Goal: Information Seeking & Learning: Learn about a topic

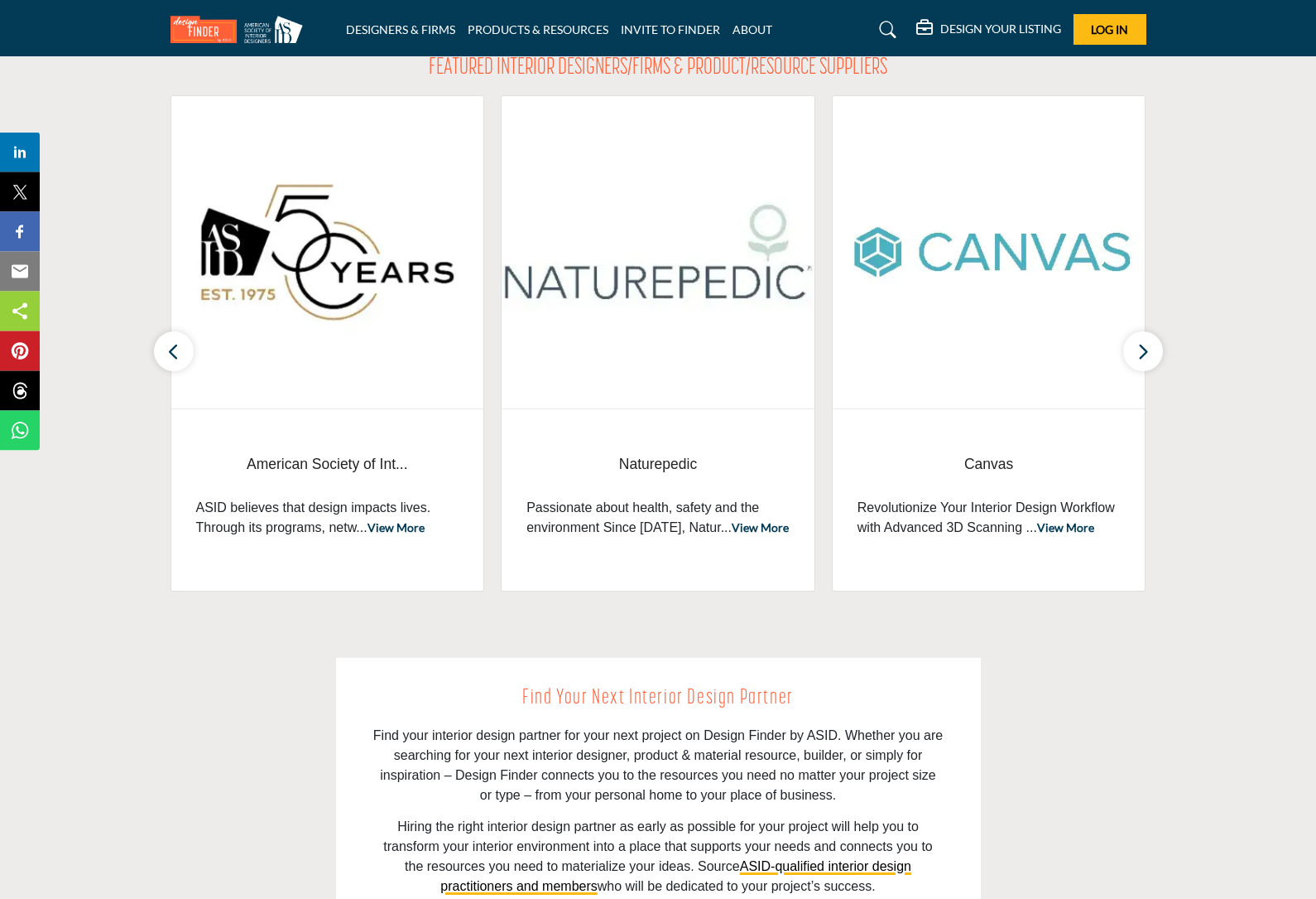
scroll to position [574, 0]
click at [1149, 369] on button "button" at bounding box center [1144, 351] width 40 height 40
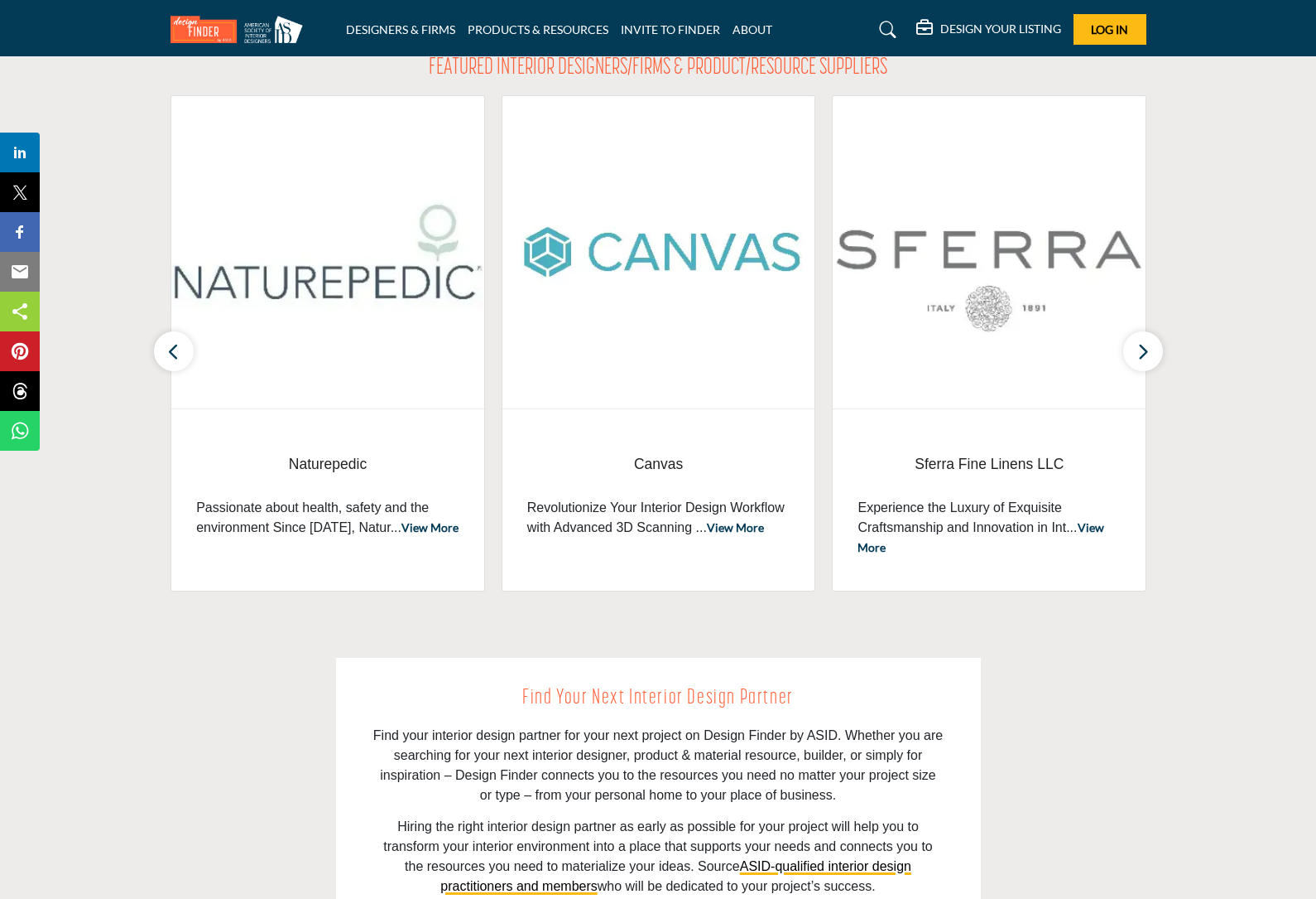
click at [1144, 358] on icon "button" at bounding box center [1143, 351] width 14 height 21
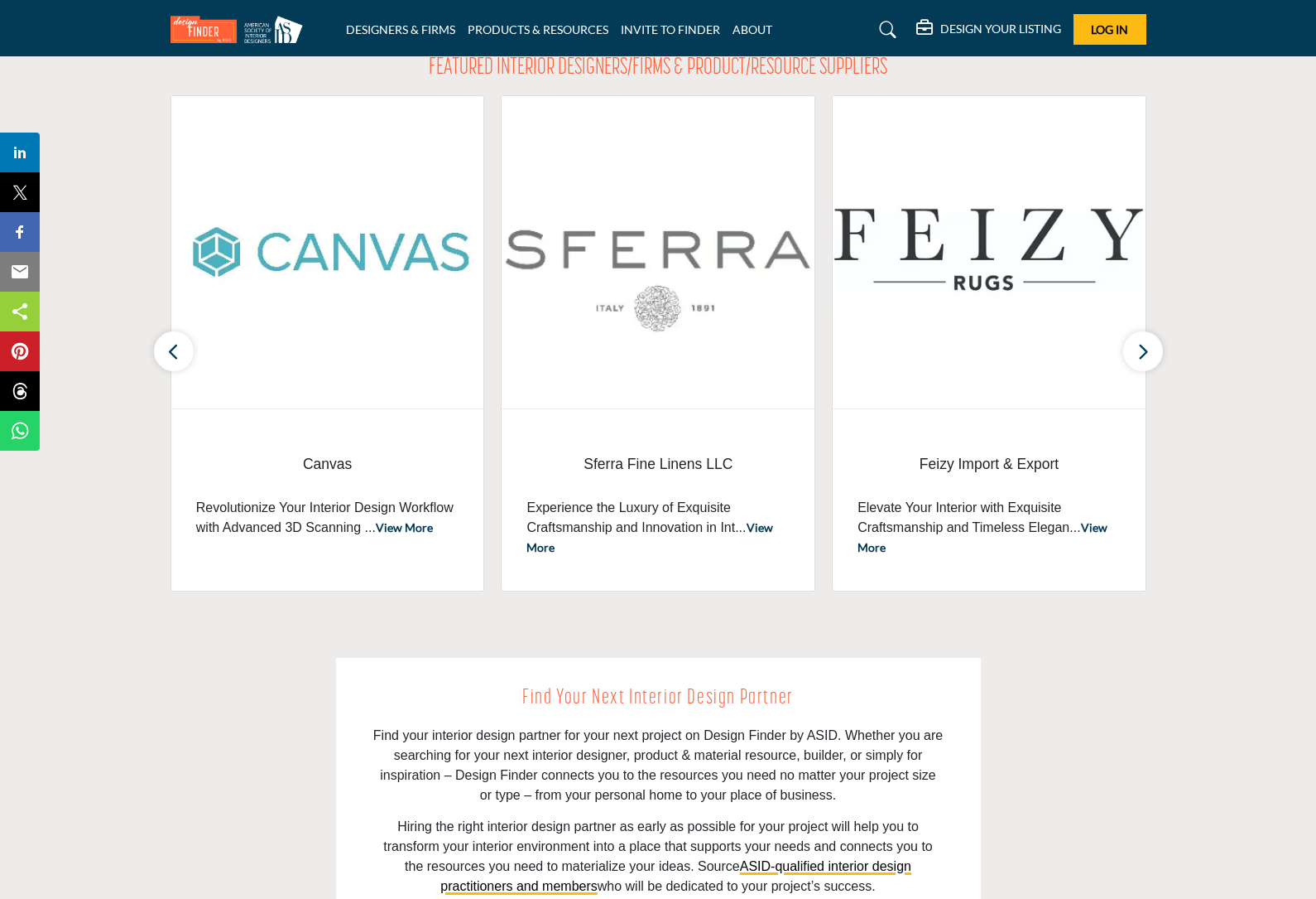
click at [1137, 358] on icon "button" at bounding box center [1143, 351] width 14 height 21
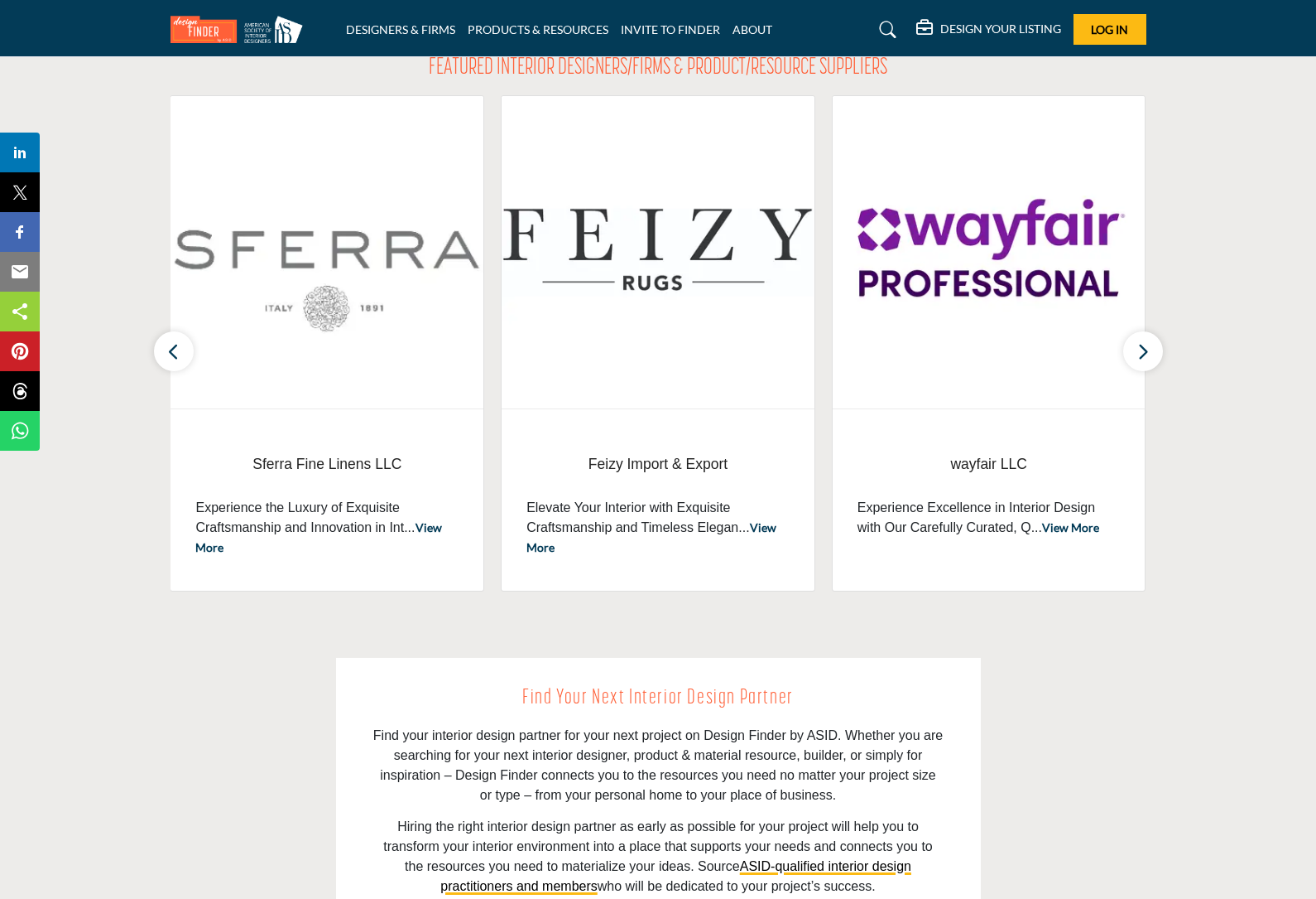
click at [1140, 354] on icon "button" at bounding box center [1143, 351] width 14 height 21
click at [1148, 350] on icon "button" at bounding box center [1143, 351] width 14 height 21
click at [1138, 362] on icon "button" at bounding box center [1143, 351] width 14 height 21
click at [1153, 354] on button "button" at bounding box center [1144, 351] width 40 height 40
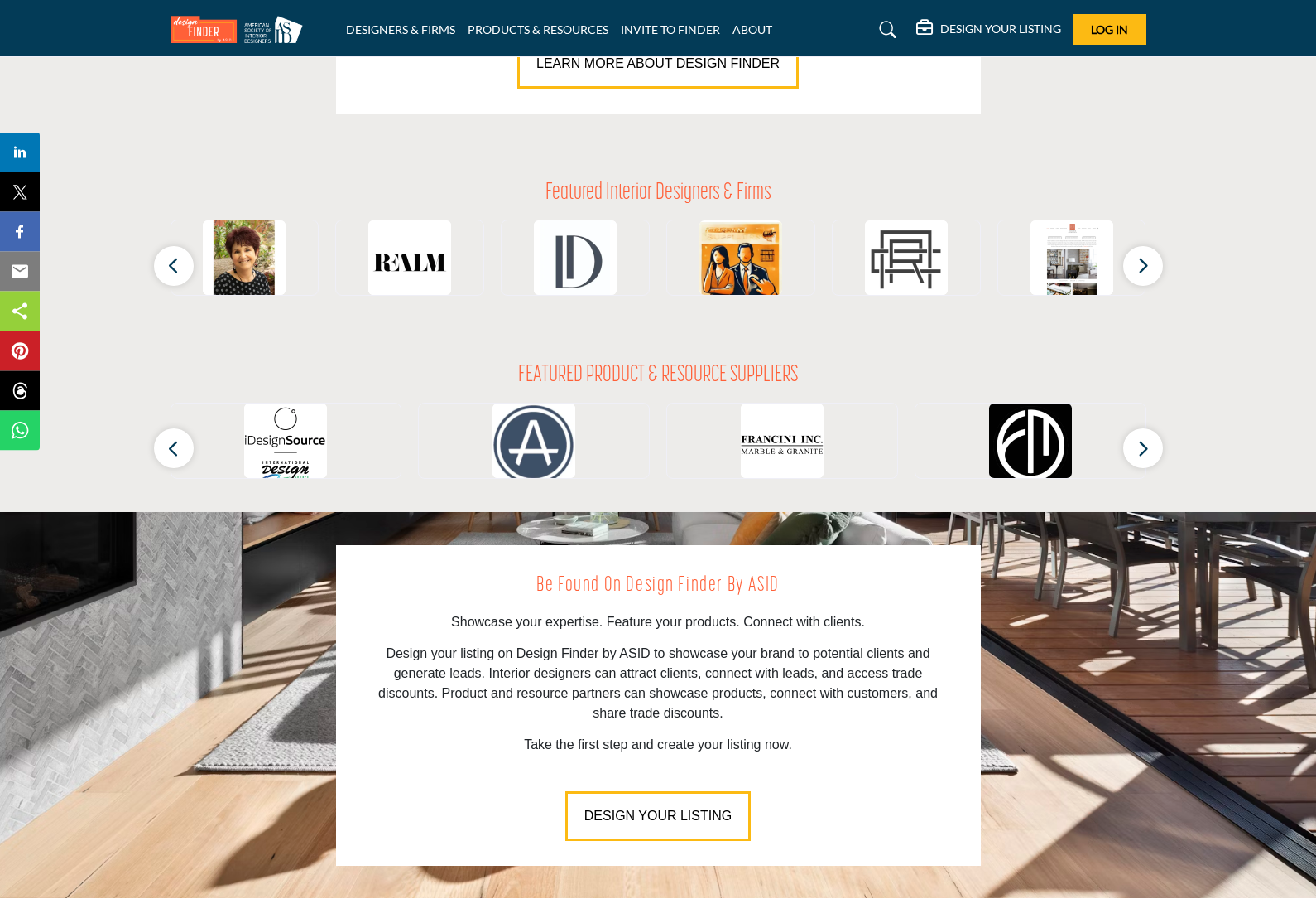
scroll to position [1467, 0]
click at [1144, 450] on icon "button" at bounding box center [1143, 449] width 14 height 21
click at [1140, 444] on icon "button" at bounding box center [1143, 449] width 14 height 21
click at [1146, 461] on button "button" at bounding box center [1144, 449] width 40 height 40
click at [1148, 449] on icon "button" at bounding box center [1143, 449] width 14 height 21
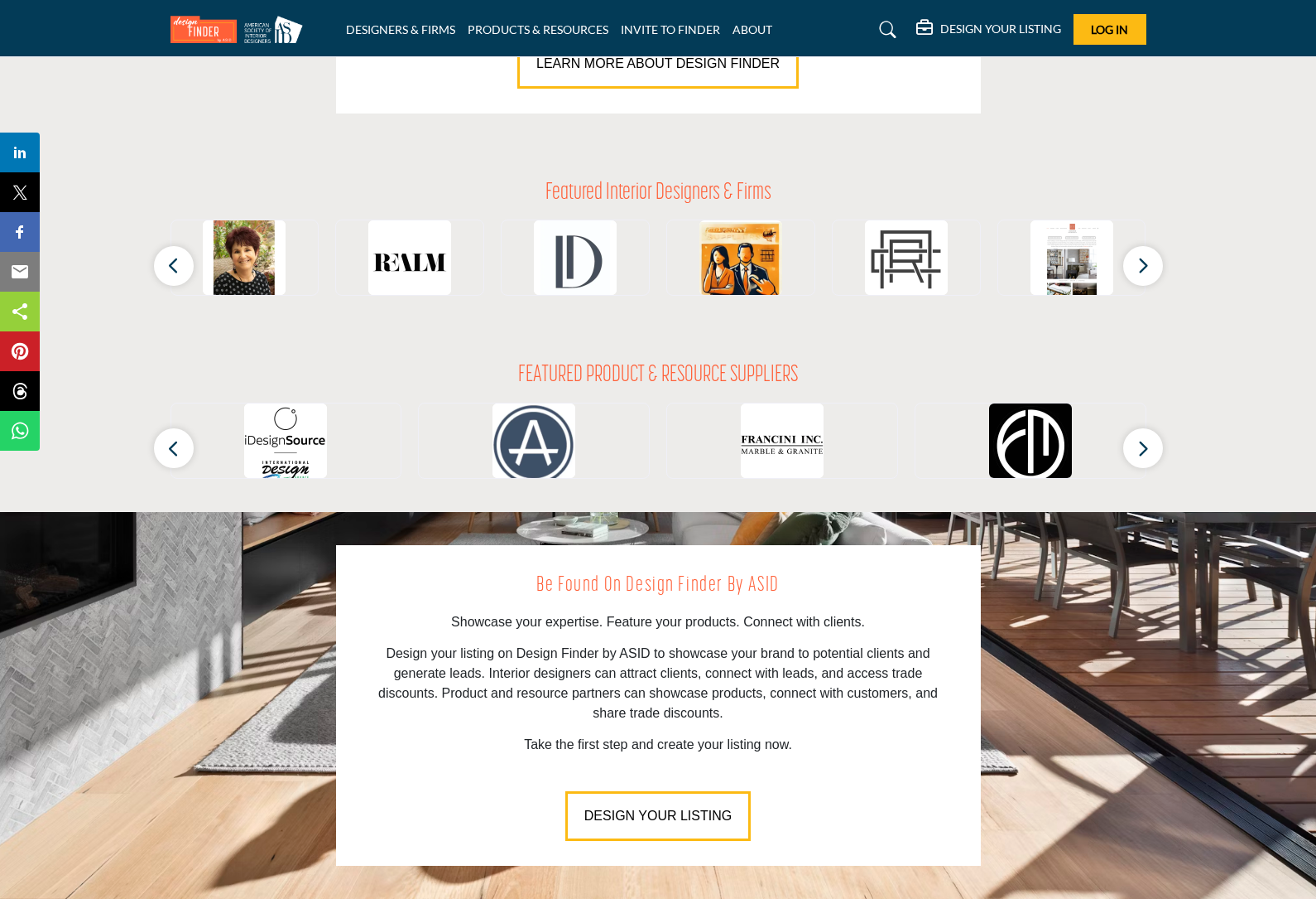
click at [1161, 443] on button "button" at bounding box center [1144, 449] width 40 height 40
click at [1155, 453] on button "button" at bounding box center [1144, 449] width 40 height 40
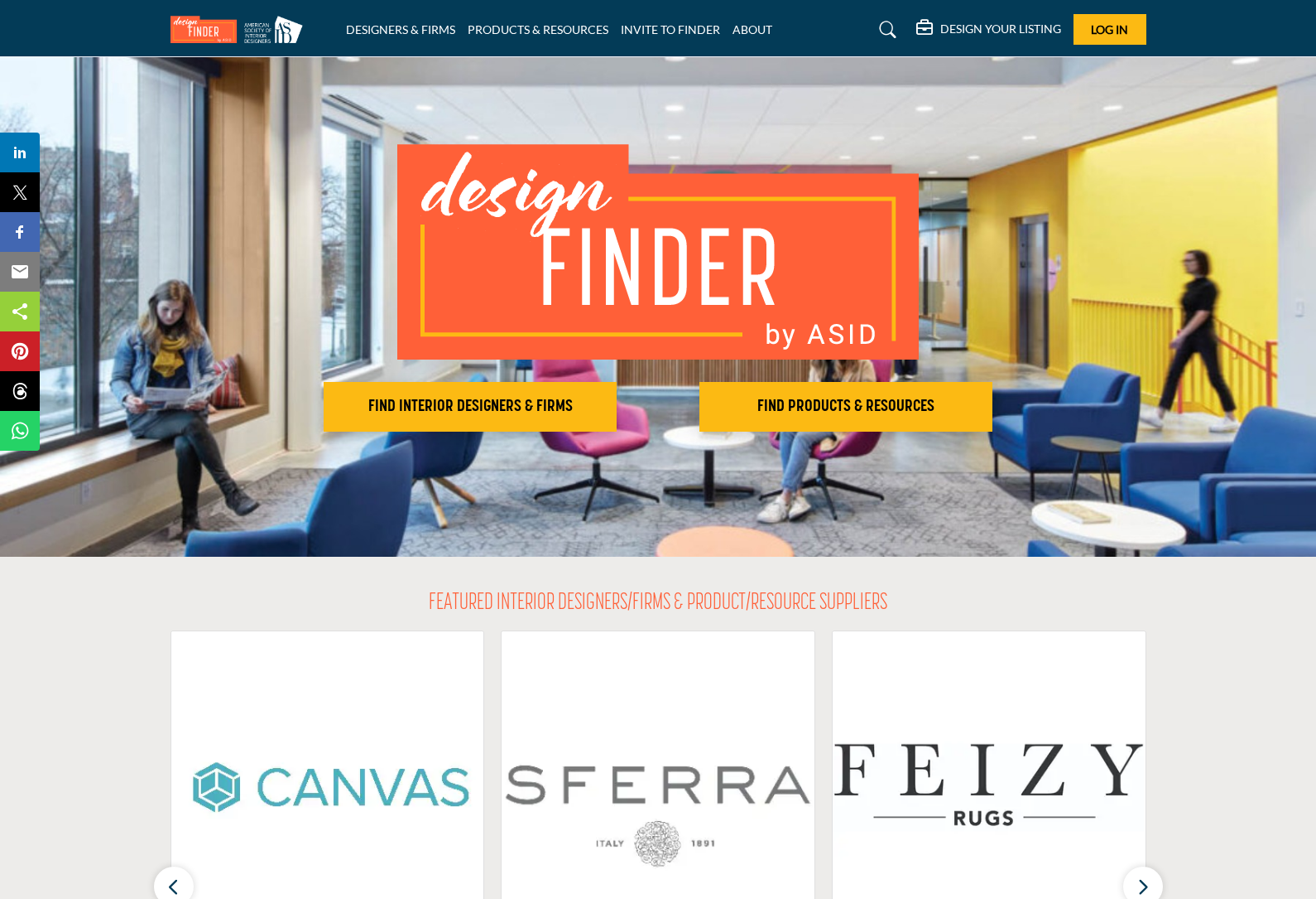
scroll to position [0, 0]
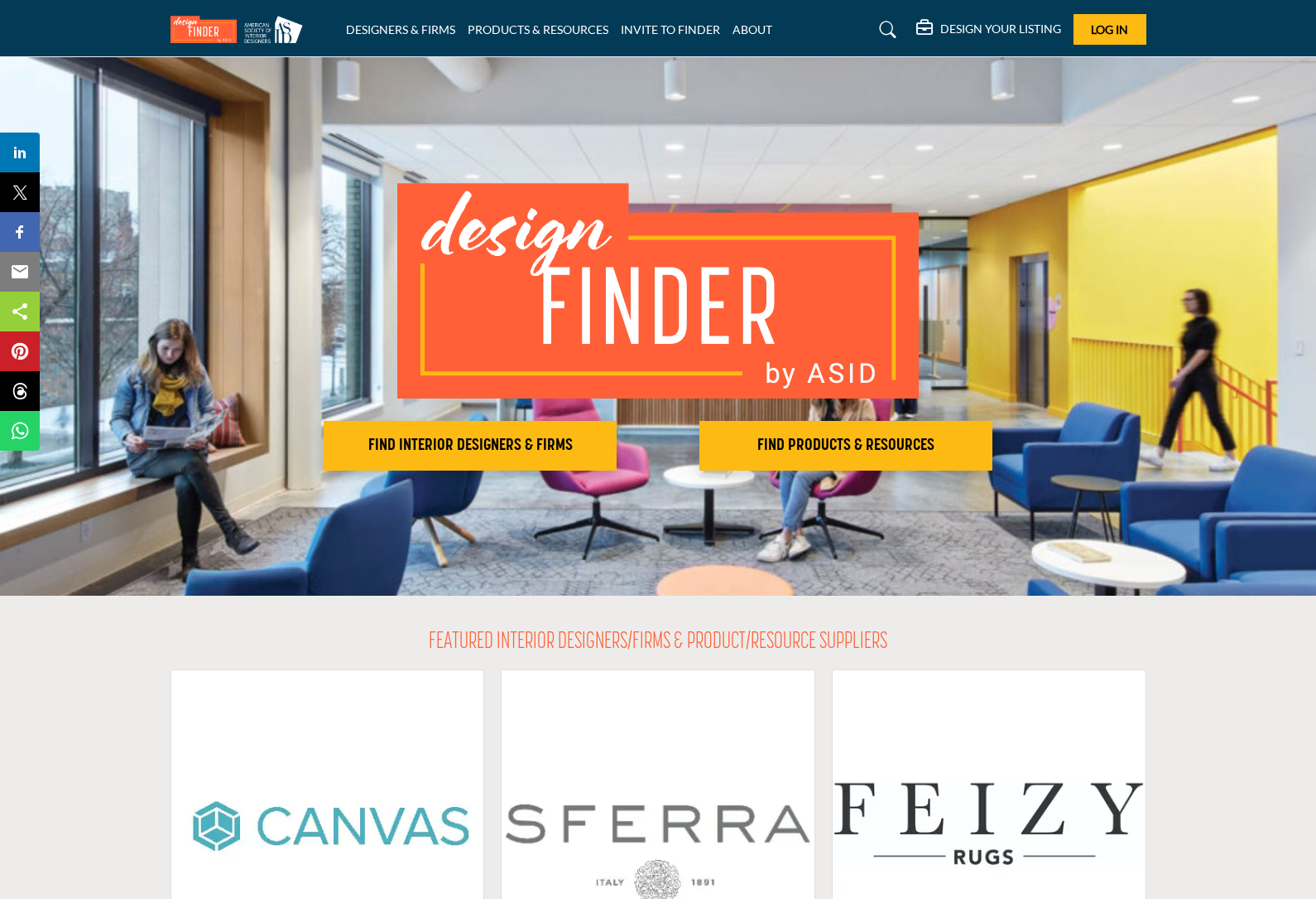
click at [419, 35] on link "DESIGNERS & FIRMS" at bounding box center [400, 30] width 109 height 15
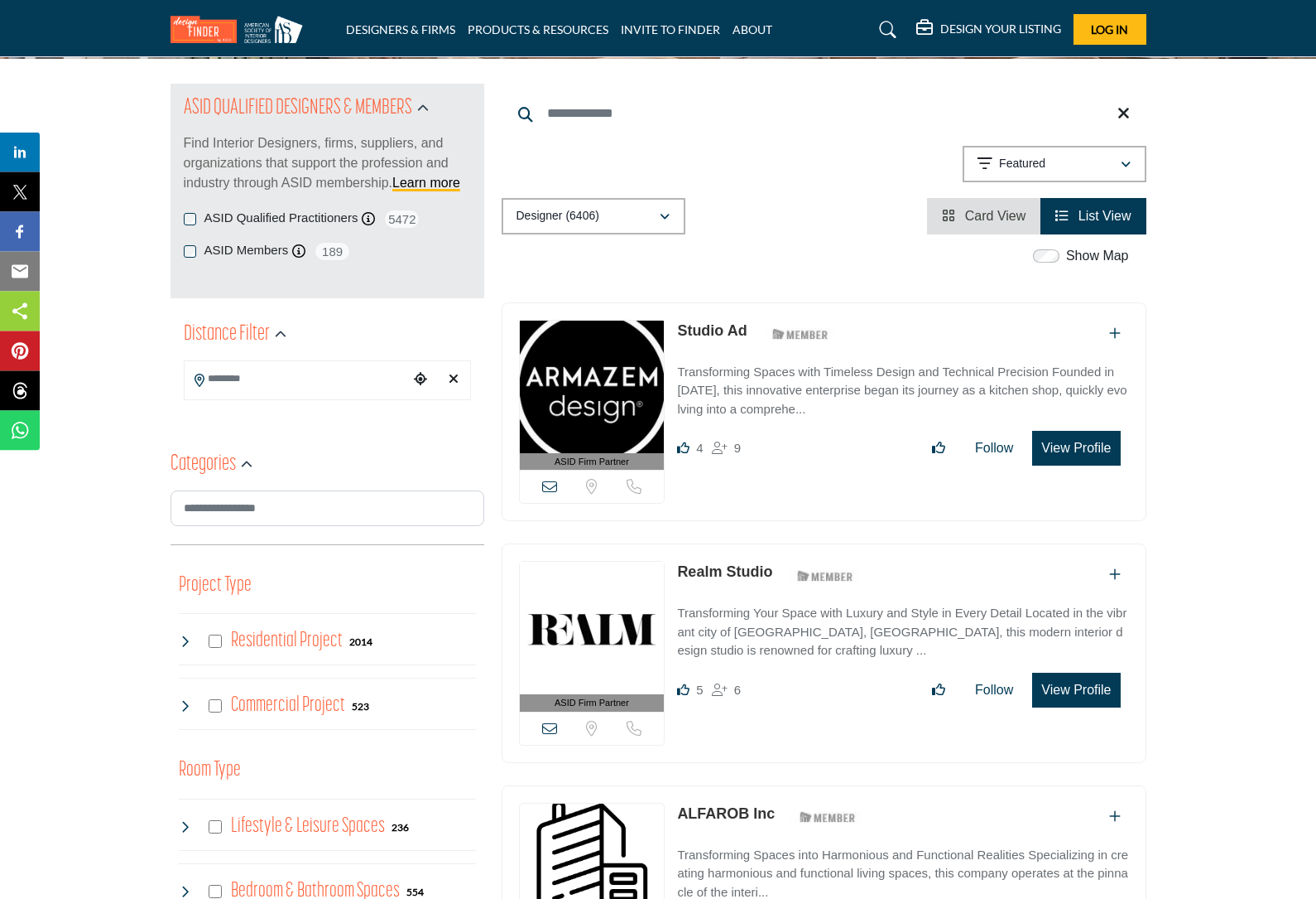
scroll to position [169, 0]
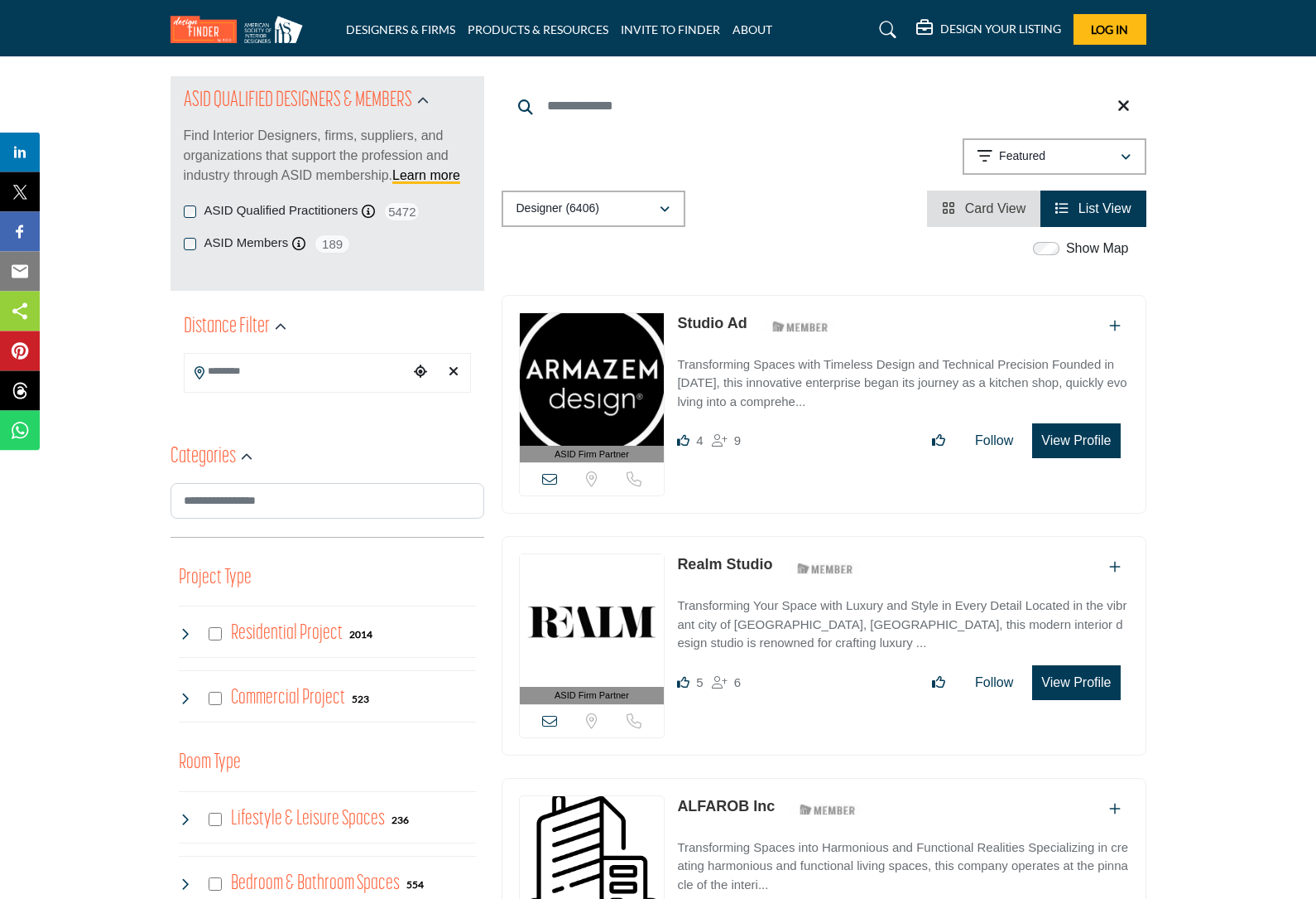
click at [193, 626] on div "Residential Project 2014" at bounding box center [276, 634] width 194 height 30
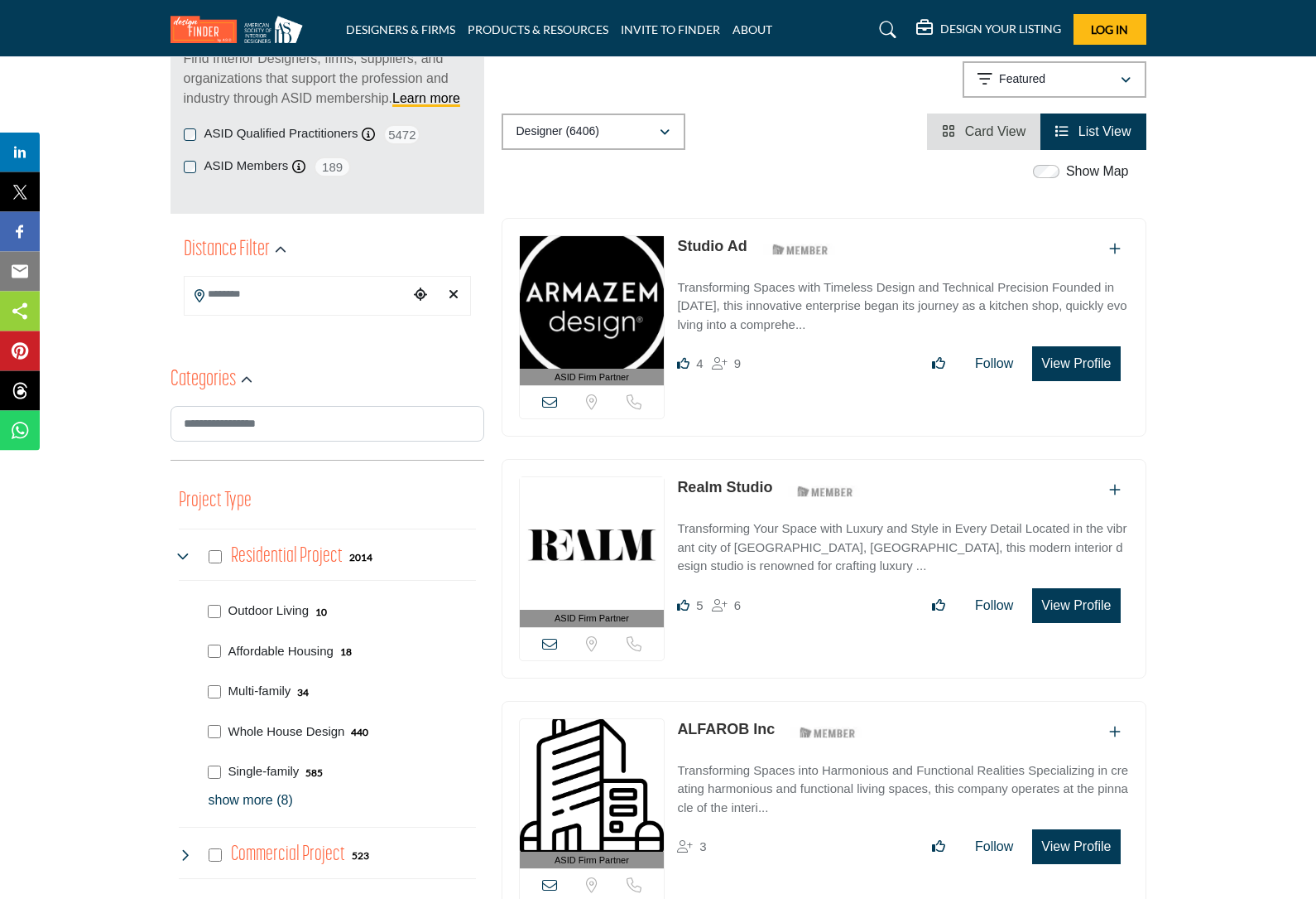
click at [321, 560] on h4 "Residential Project" at bounding box center [287, 557] width 112 height 29
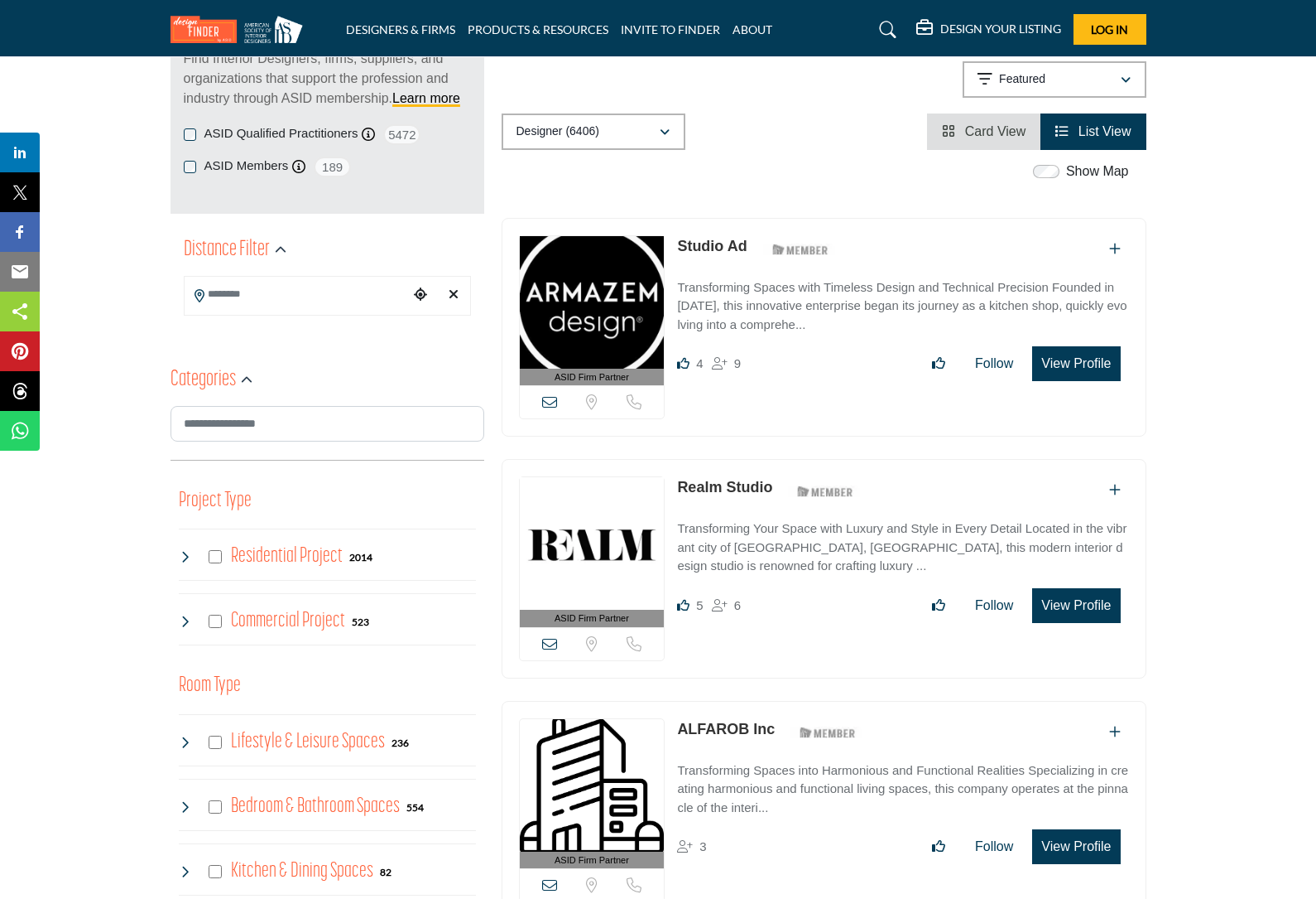
click at [321, 557] on h4 "Residential Project" at bounding box center [287, 557] width 112 height 29
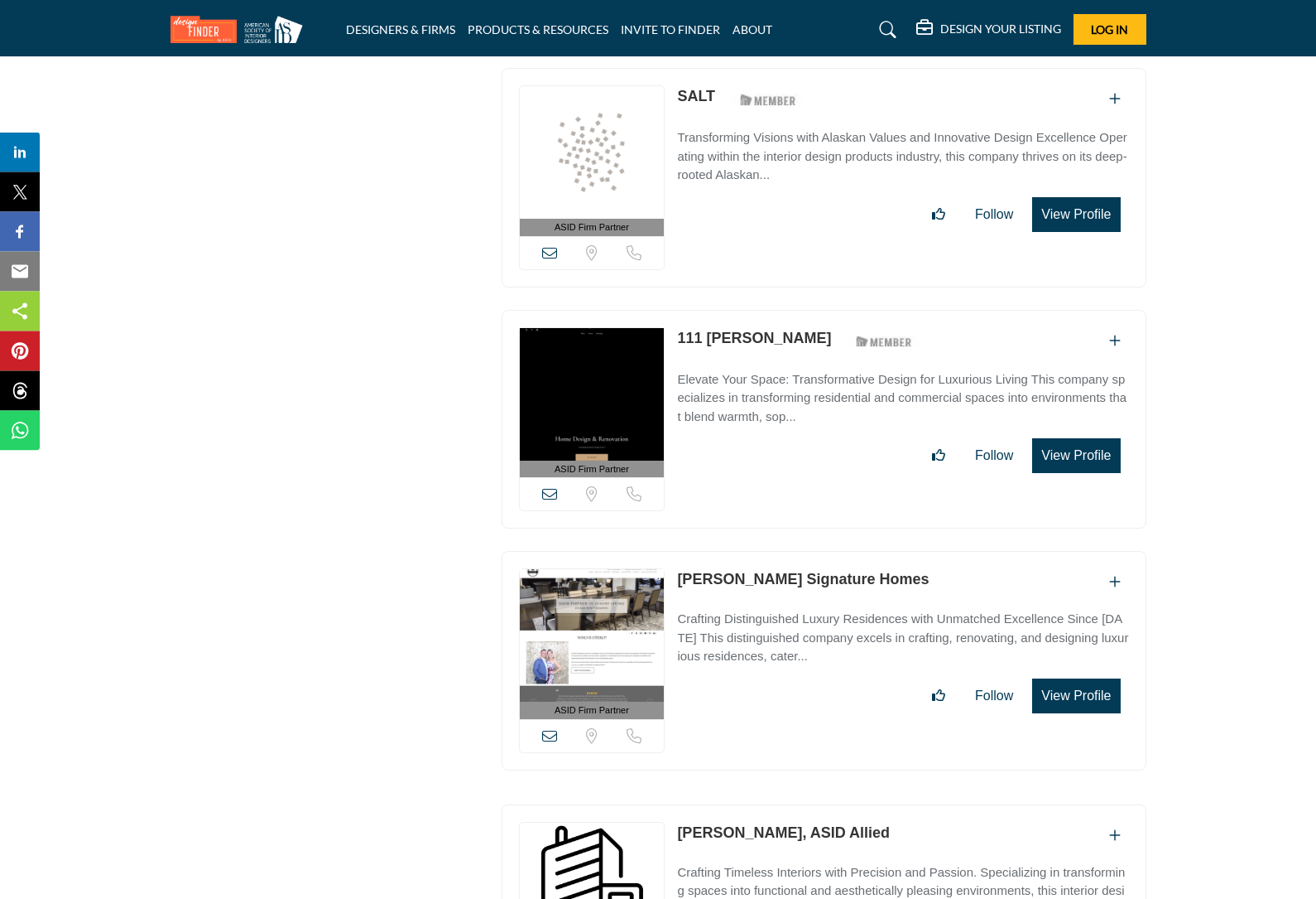
scroll to position [20292, 0]
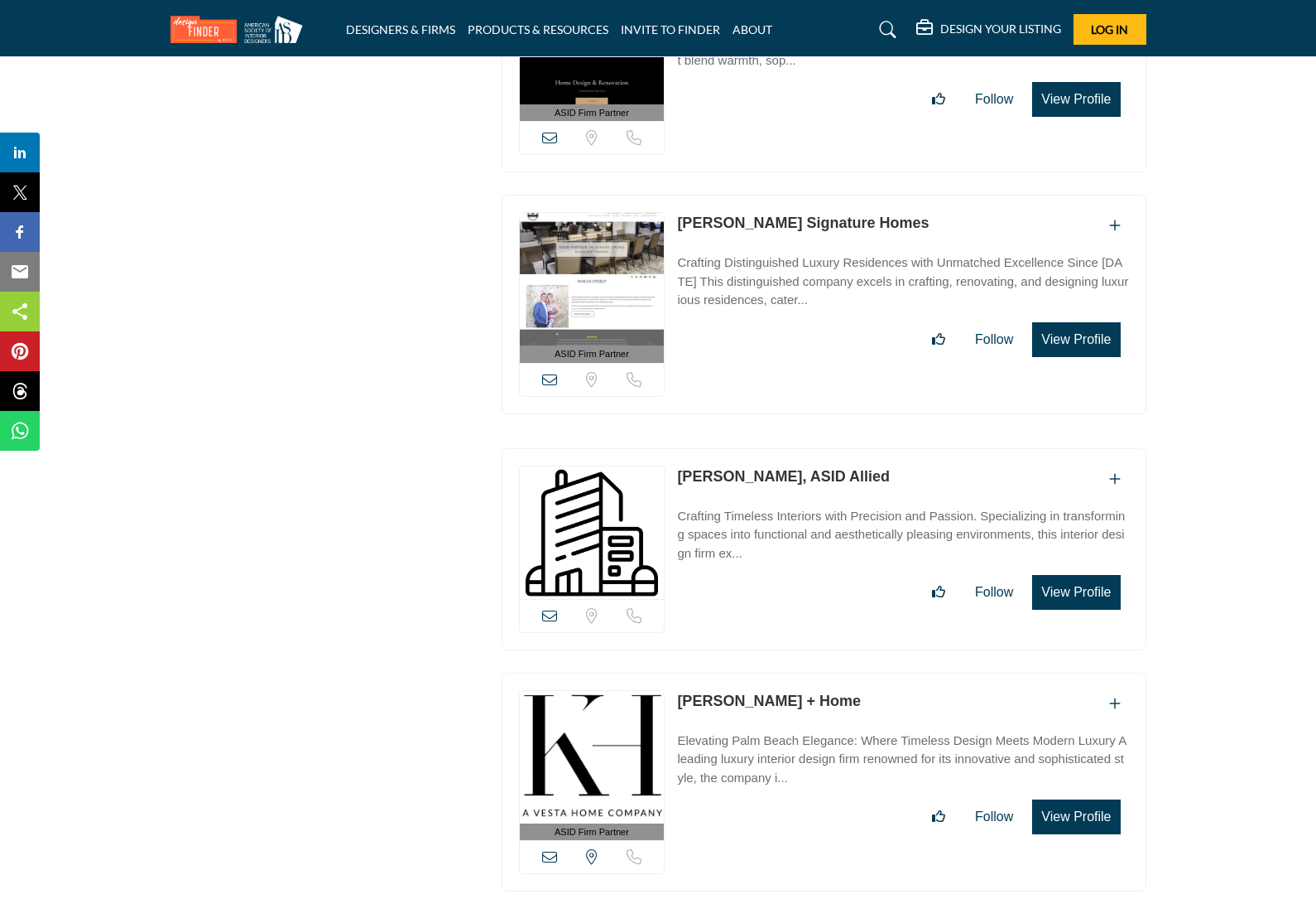
click at [1072, 799] on button "View Profile" at bounding box center [1076, 816] width 88 height 35
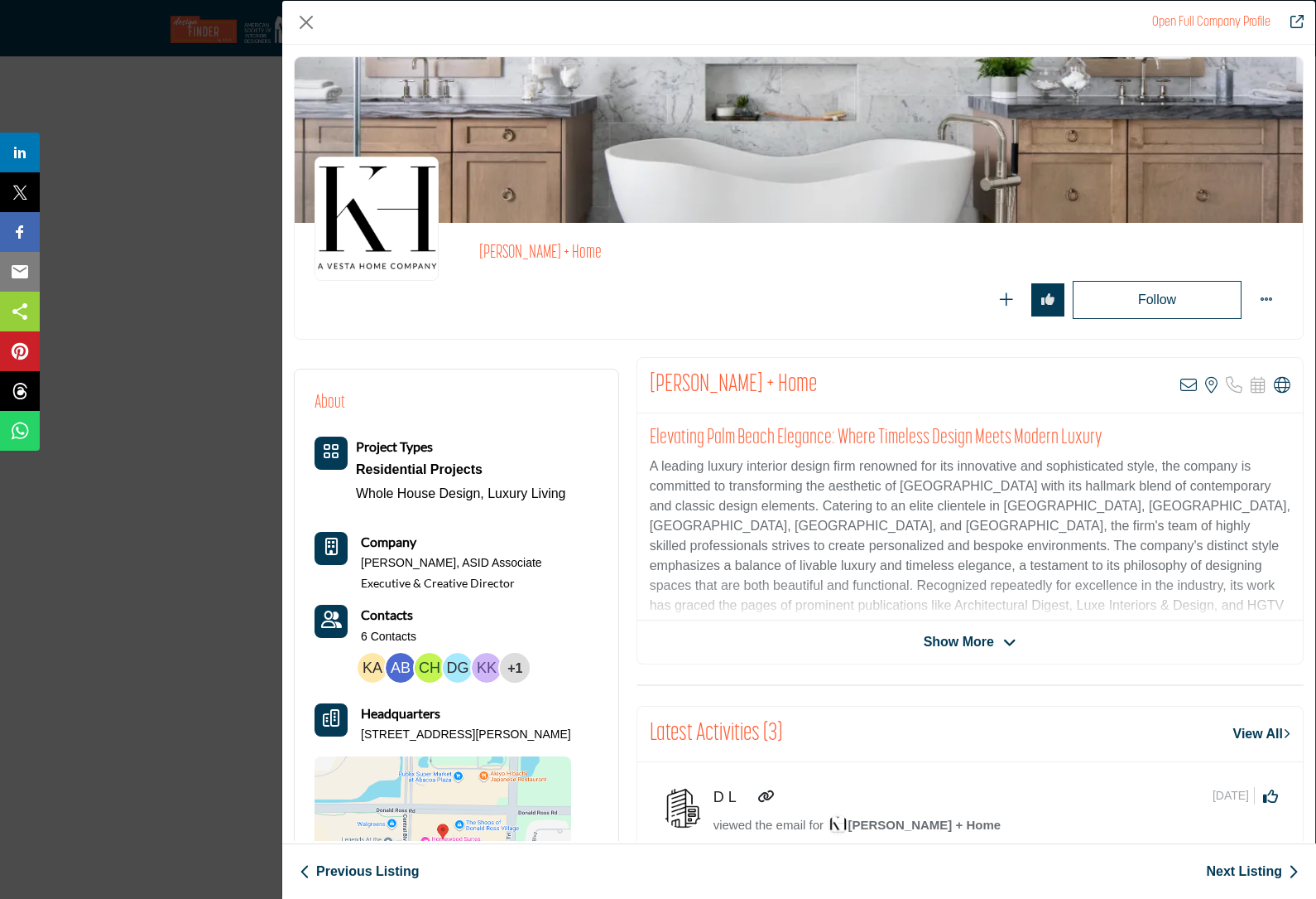
scroll to position [20292, 4]
click at [314, 29] on button "Close" at bounding box center [306, 22] width 25 height 25
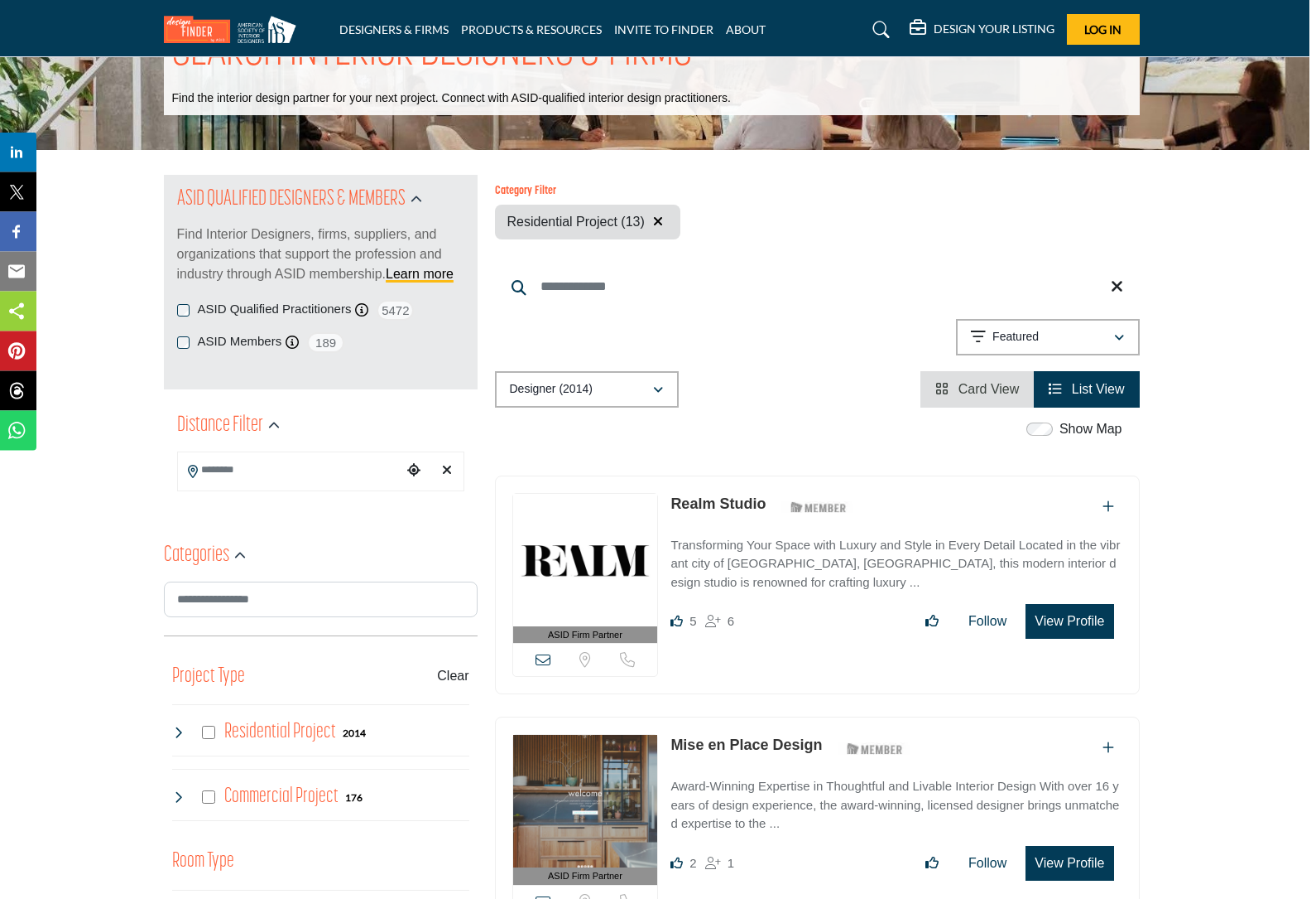
scroll to position [40, 4]
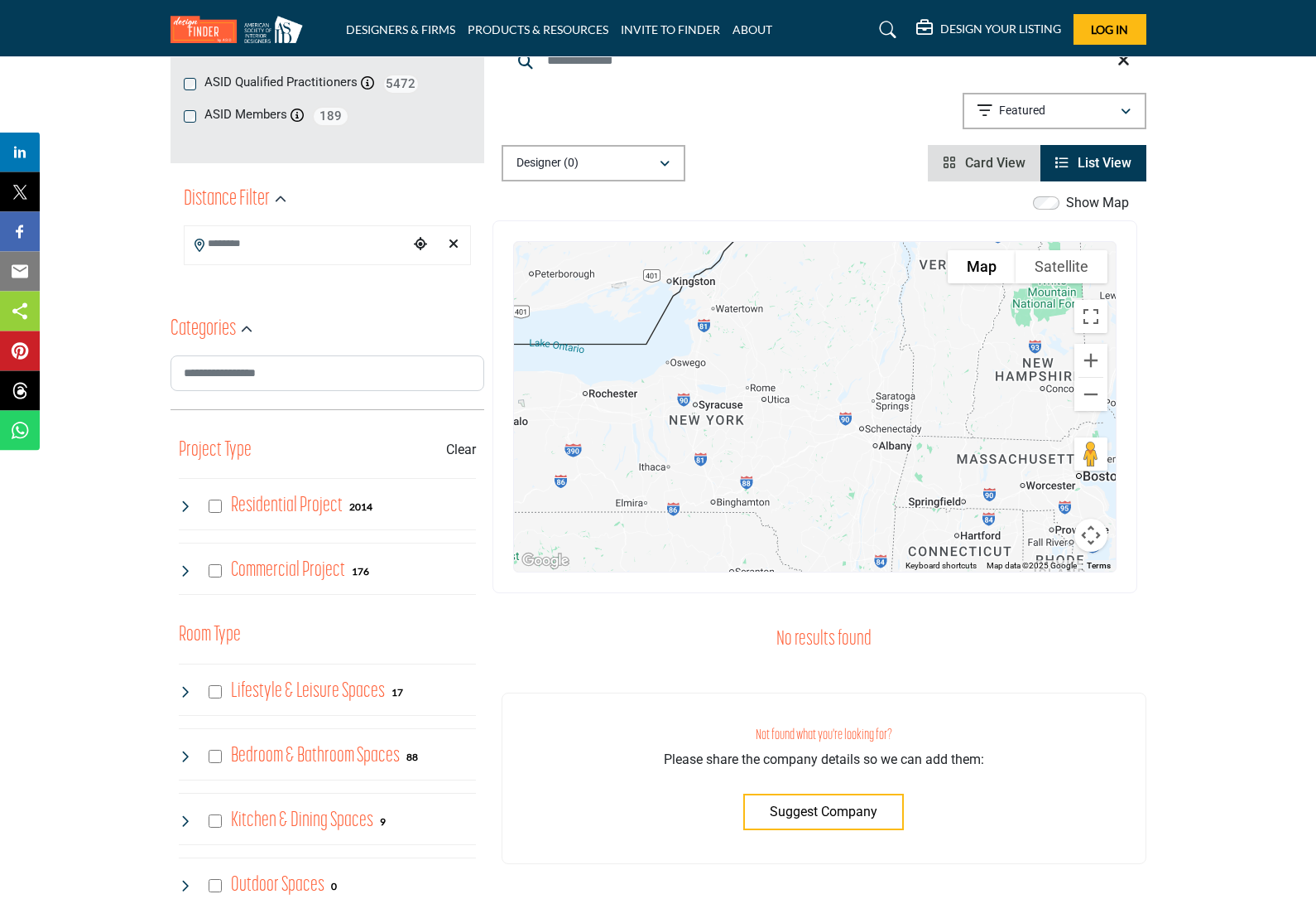
scroll to position [297, 0]
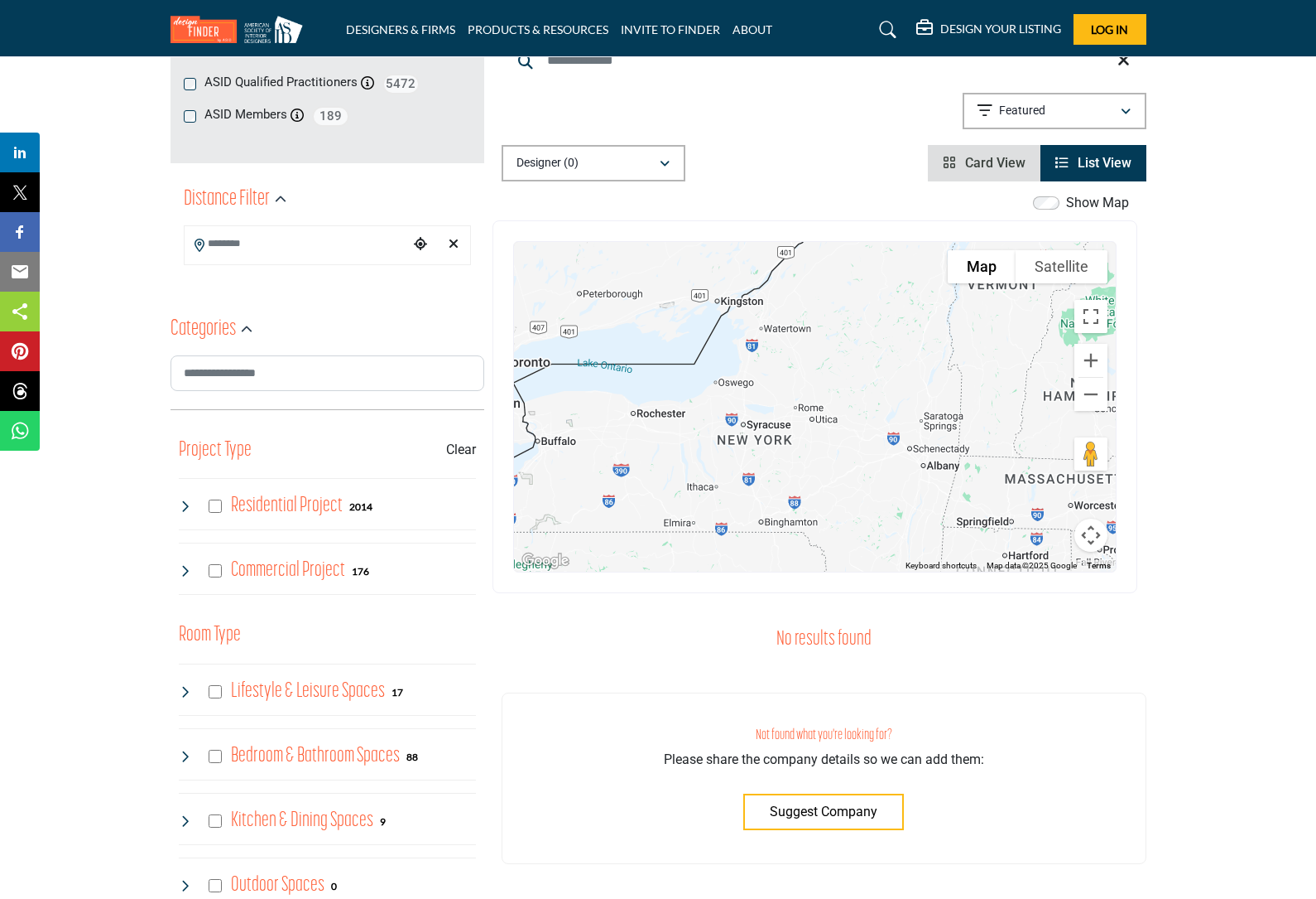
click at [655, 175] on button "Designer (0)" at bounding box center [594, 163] width 184 height 36
click at [658, 287] on div "Projects (199)" at bounding box center [594, 275] width 173 height 31
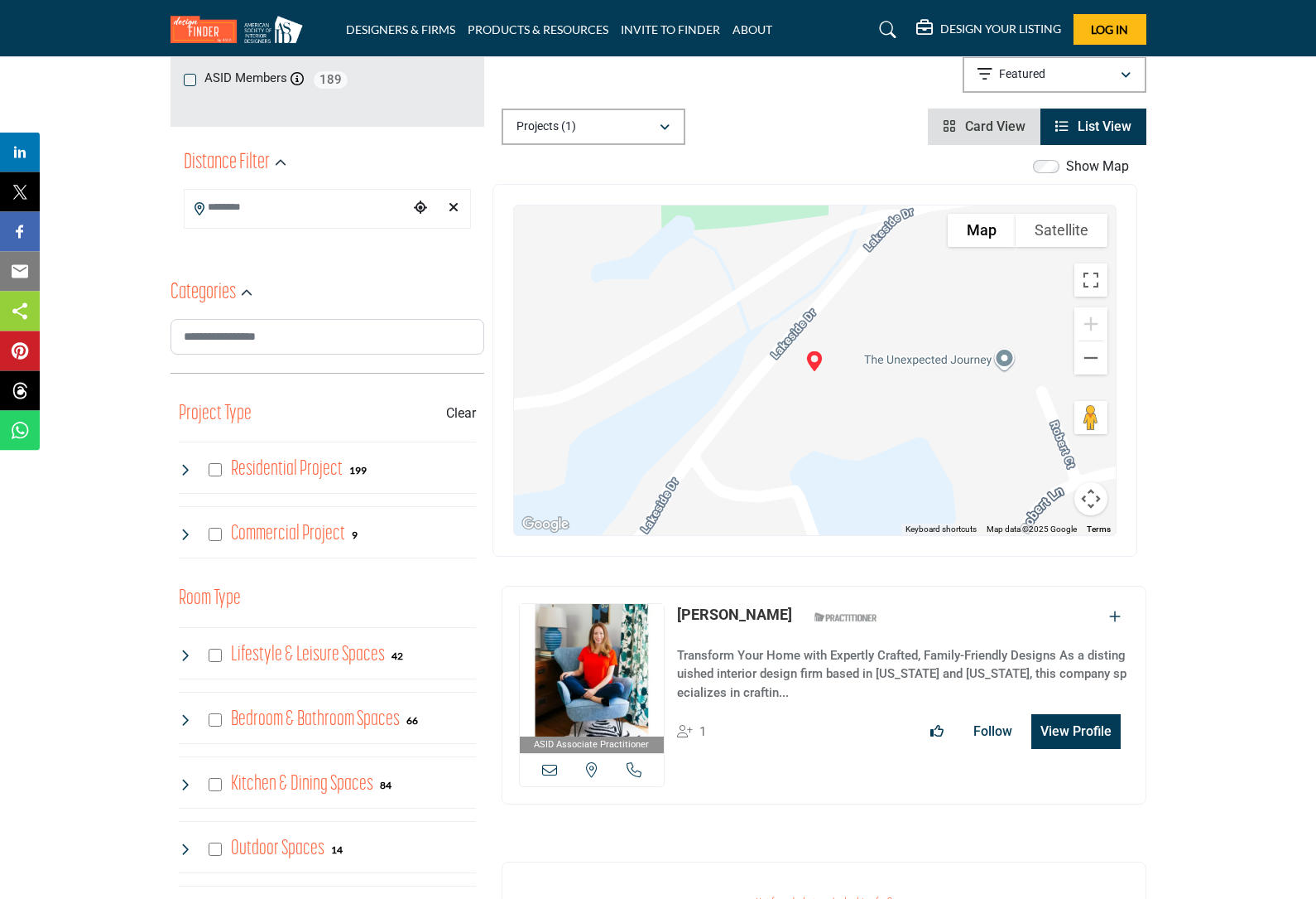
scroll to position [334, 0]
